Goal: Information Seeking & Learning: Learn about a topic

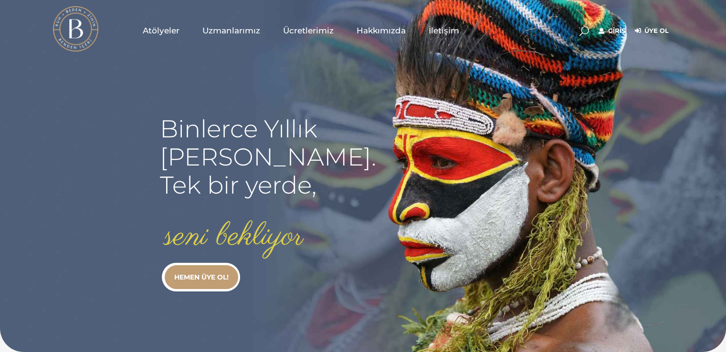
type input "[EMAIL_ADDRESS][DOMAIN_NAME]"
click at [615, 27] on link "Giriş" at bounding box center [612, 30] width 27 height 11
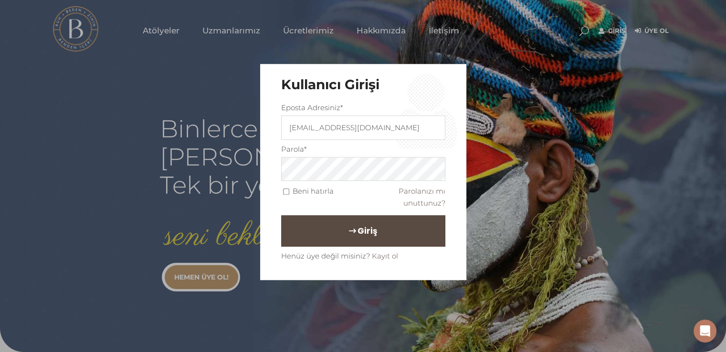
click at [378, 240] on button "Giriş" at bounding box center [363, 232] width 164 height 32
click at [371, 233] on span "Giriş" at bounding box center [368, 231] width 20 height 16
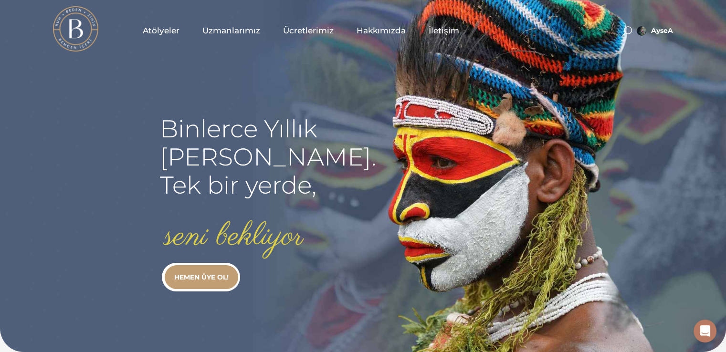
click at [160, 25] on span "Atölyeler" at bounding box center [161, 30] width 37 height 11
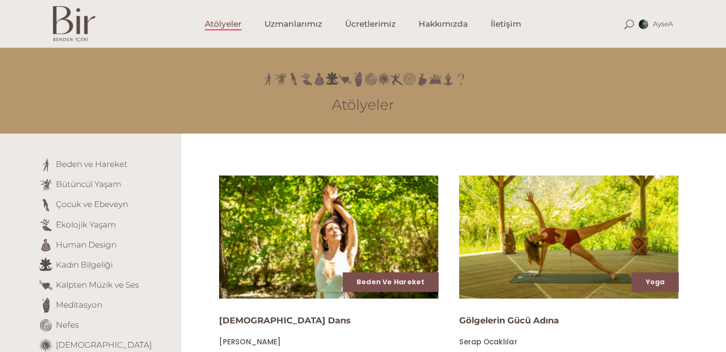
scroll to position [307, 0]
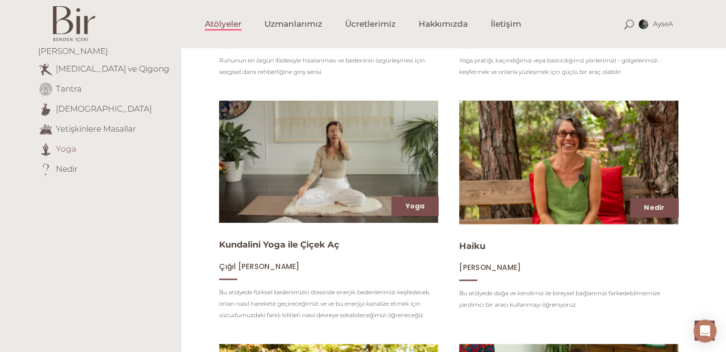
click at [56, 144] on link "Yoga" at bounding box center [66, 149] width 21 height 10
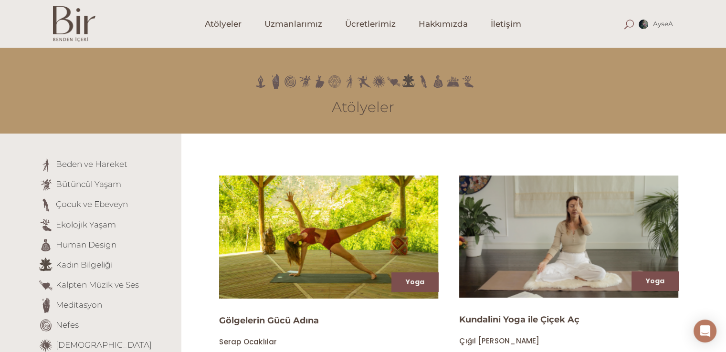
click at [624, 21] on span at bounding box center [629, 25] width 10 height 10
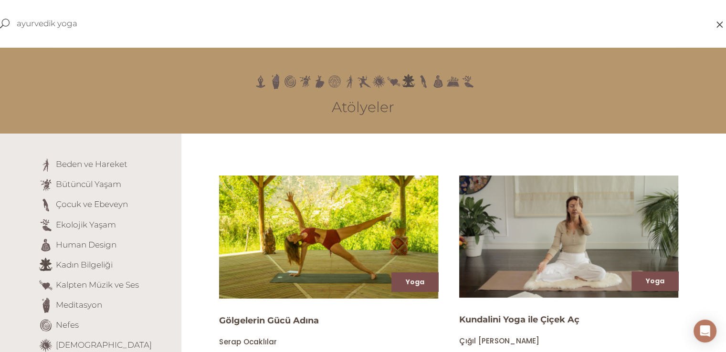
type input "ayurvedik yoga"
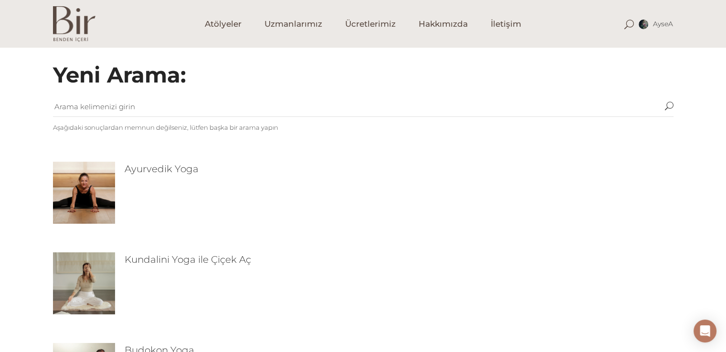
click at [69, 184] on img at bounding box center [84, 193] width 62 height 62
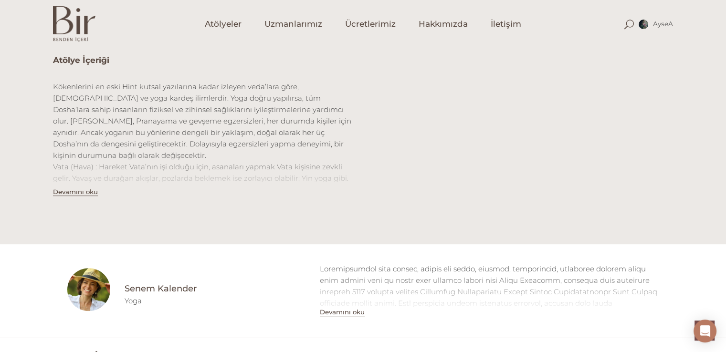
scroll to position [615, 0]
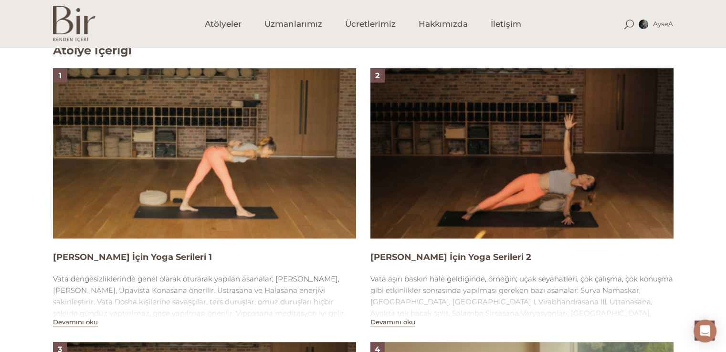
click at [229, 214] on img at bounding box center [204, 153] width 303 height 170
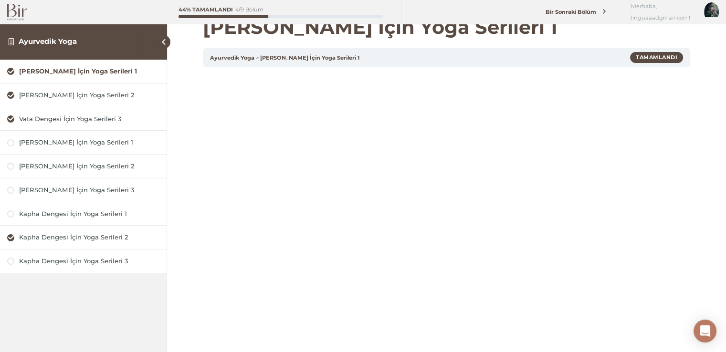
scroll to position [38, 0]
